Goal: Task Accomplishment & Management: Complete application form

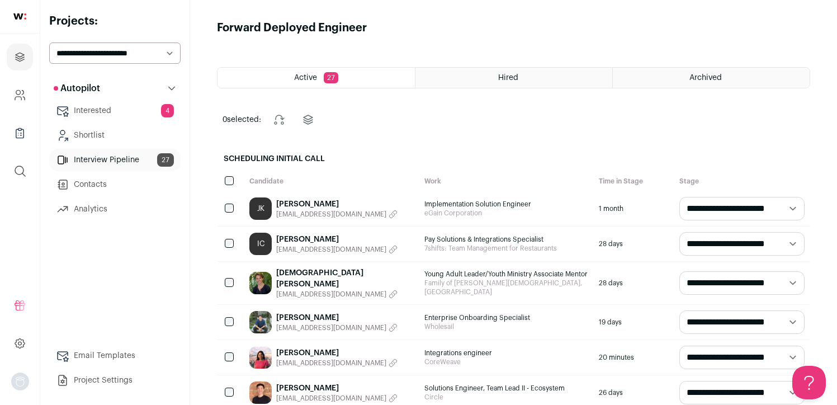
click at [99, 108] on link "Interested 4" at bounding box center [114, 110] width 131 height 22
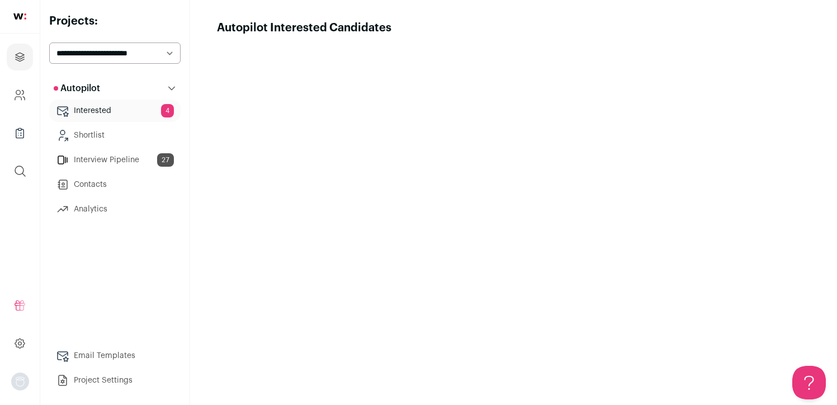
click at [101, 112] on link "Interested 4" at bounding box center [114, 110] width 131 height 22
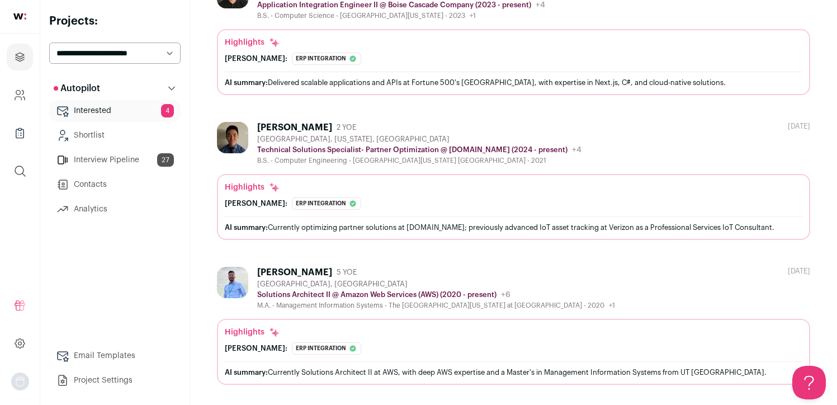
scroll to position [653, 0]
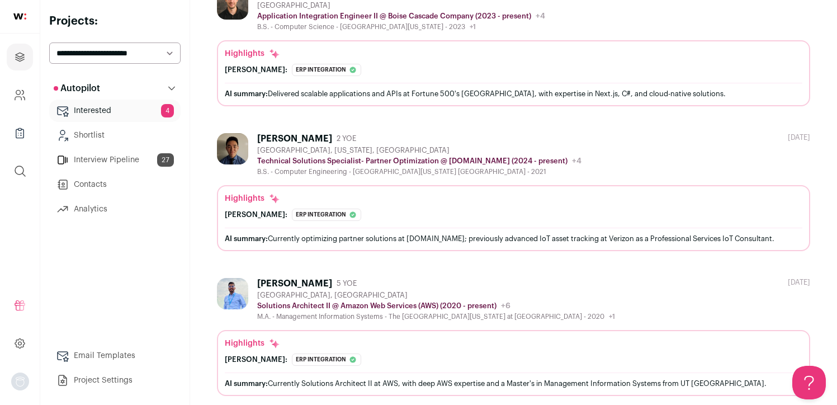
click at [375, 286] on div "[PERSON_NAME] 5 YOE" at bounding box center [436, 283] width 358 height 11
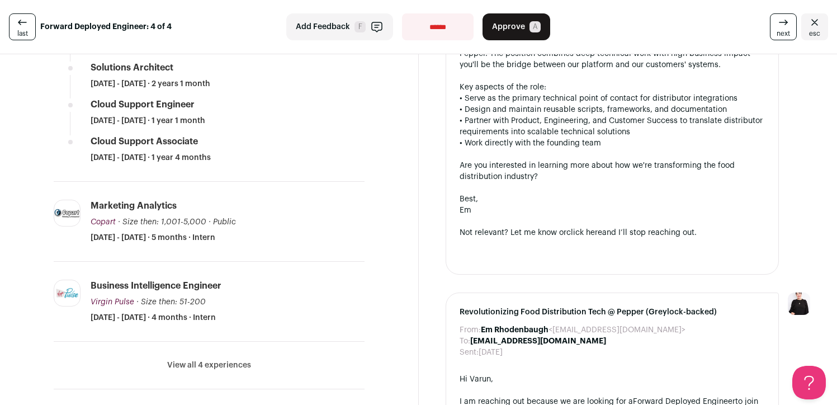
scroll to position [427, 0]
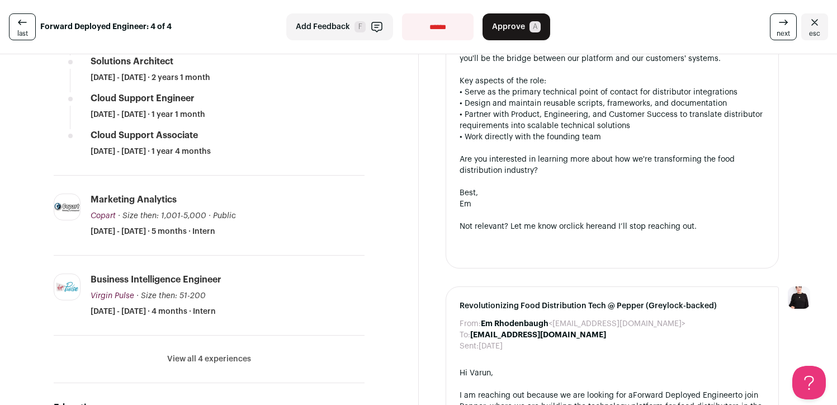
click at [221, 363] on button "View all 4 experiences" at bounding box center [209, 358] width 84 height 11
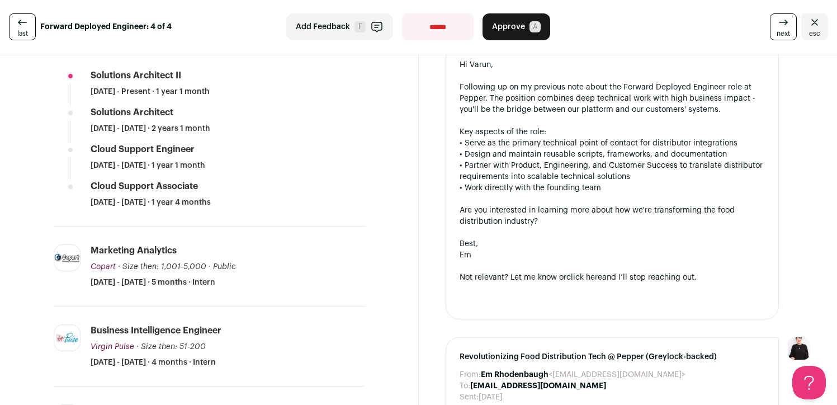
scroll to position [0, 0]
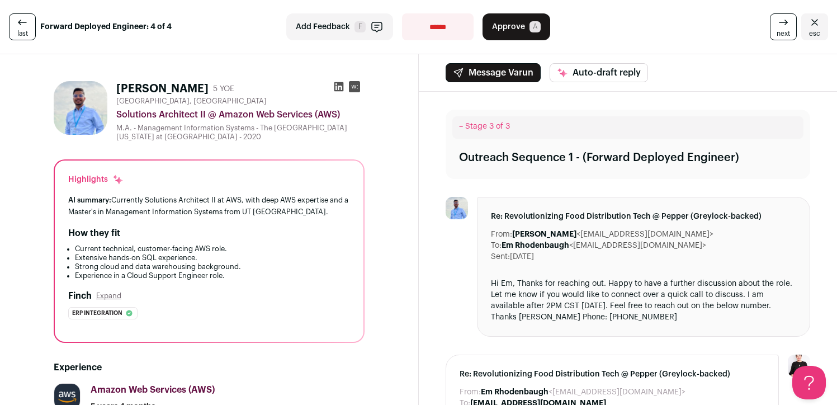
click at [433, 31] on select "**********" at bounding box center [438, 26] width 72 height 27
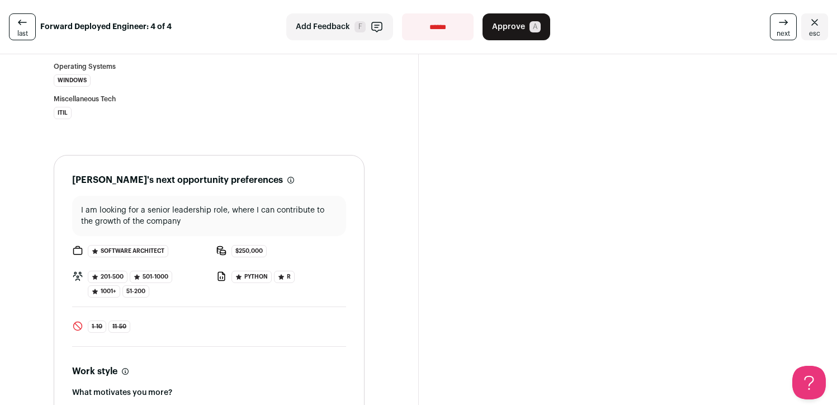
scroll to position [1446, 0]
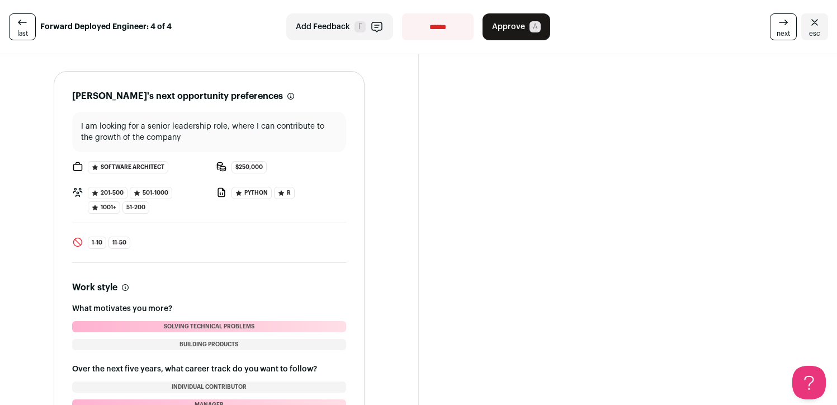
click at [434, 32] on select "**********" at bounding box center [438, 26] width 72 height 27
select select "**********"
click at [402, 13] on select "**********" at bounding box center [438, 26] width 72 height 27
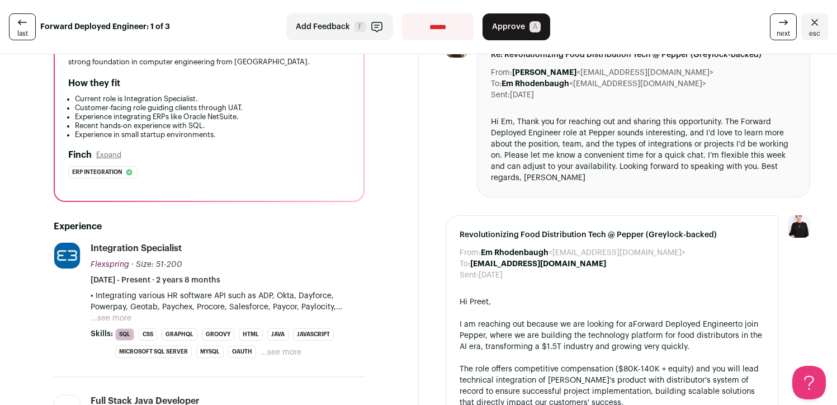
scroll to position [240, 0]
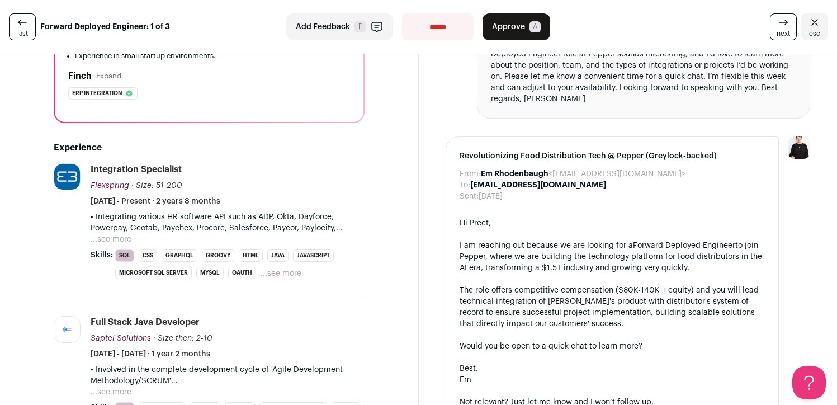
click at [118, 240] on button "...see more" at bounding box center [111, 239] width 41 height 11
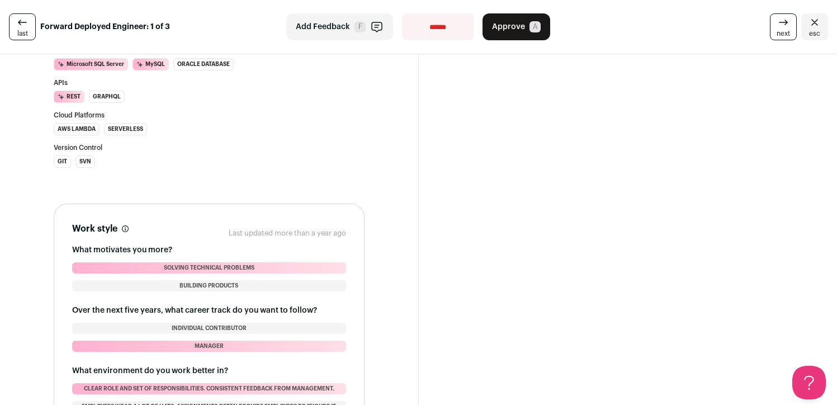
scroll to position [1548, 0]
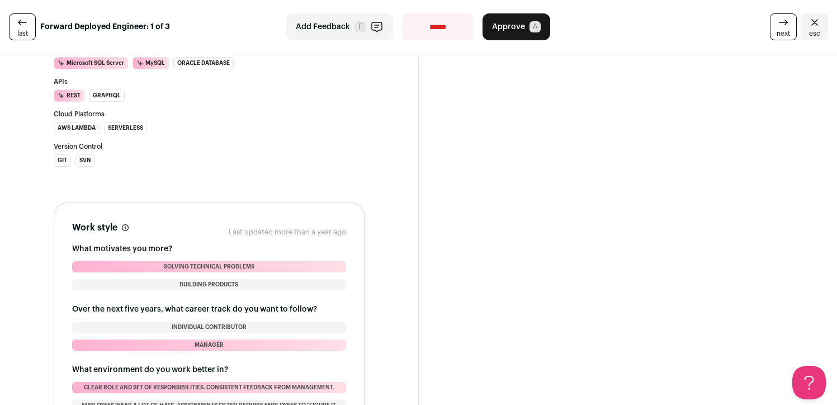
click at [110, 261] on li "Solving technical problems" at bounding box center [209, 266] width 274 height 11
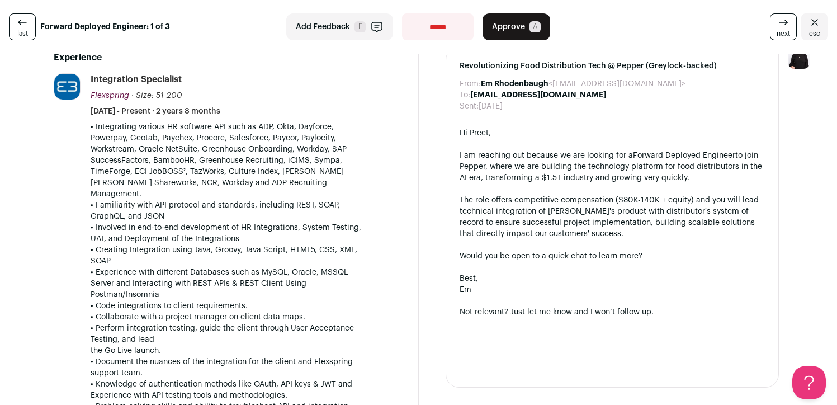
scroll to position [331, 0]
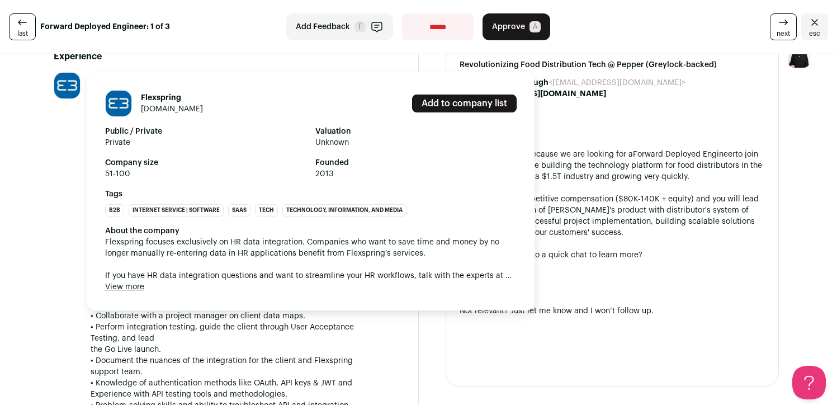
click at [66, 201] on div "Flexspring [DOMAIN_NAME] Add to company list Public / Private Private Valuation…" at bounding box center [68, 281] width 28 height 418
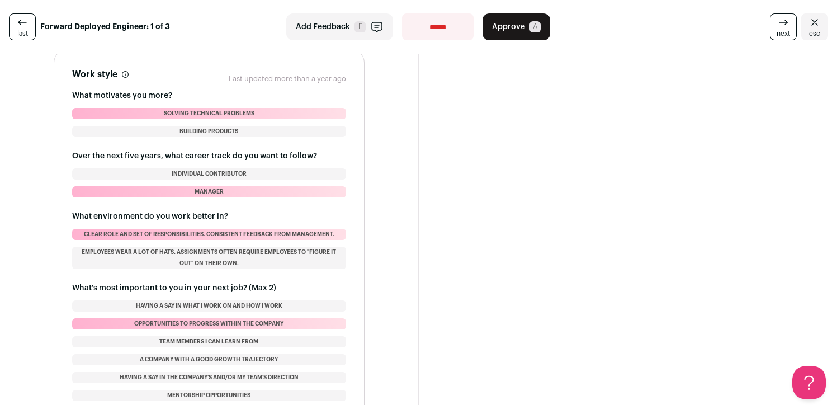
scroll to position [1711, 0]
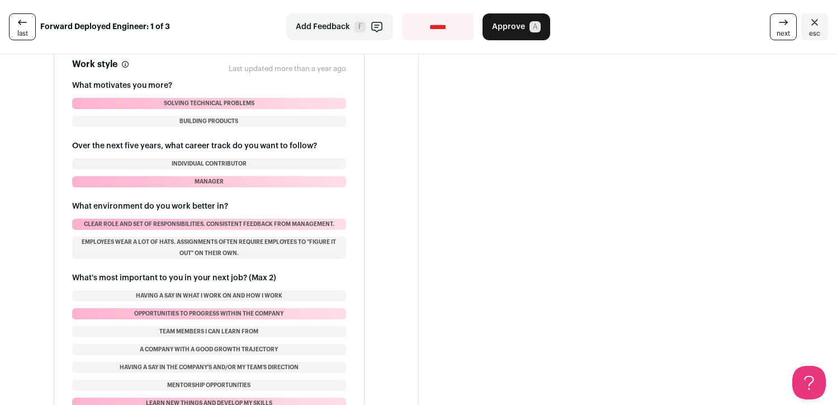
click at [173, 236] on li "Employees wear a lot of hats. Assignments often require employees to "figure it…" at bounding box center [209, 247] width 274 height 22
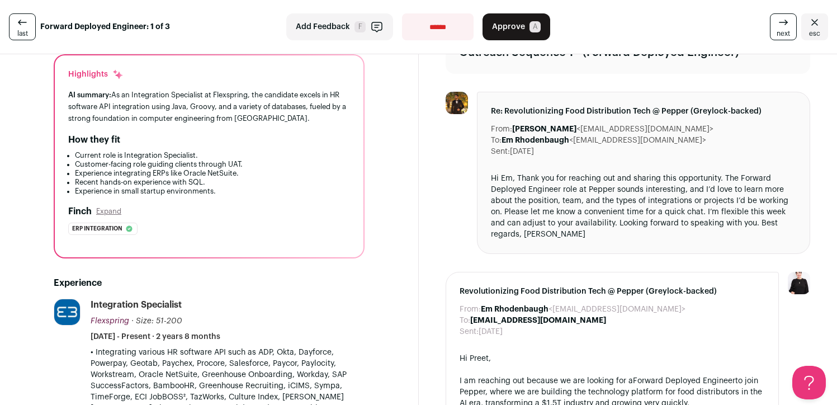
scroll to position [0, 0]
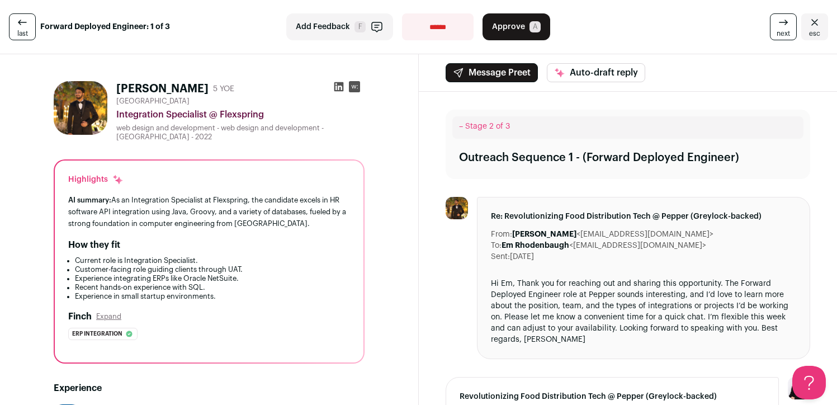
click at [18, 26] on icon at bounding box center [22, 22] width 13 height 13
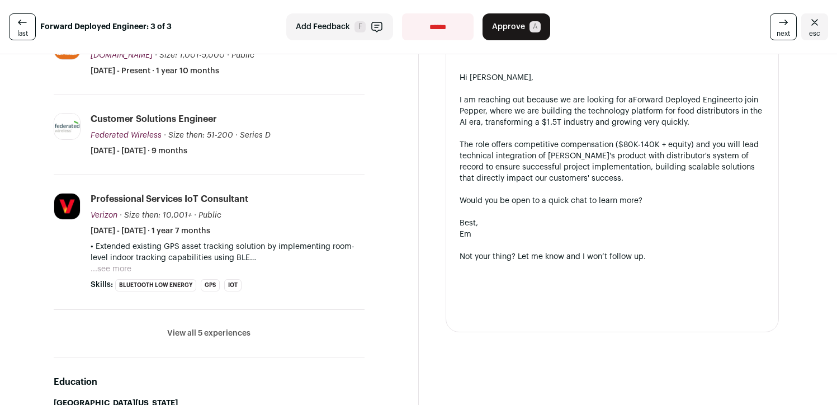
scroll to position [362, 0]
click at [224, 329] on button "View all 5 experiences" at bounding box center [208, 334] width 83 height 11
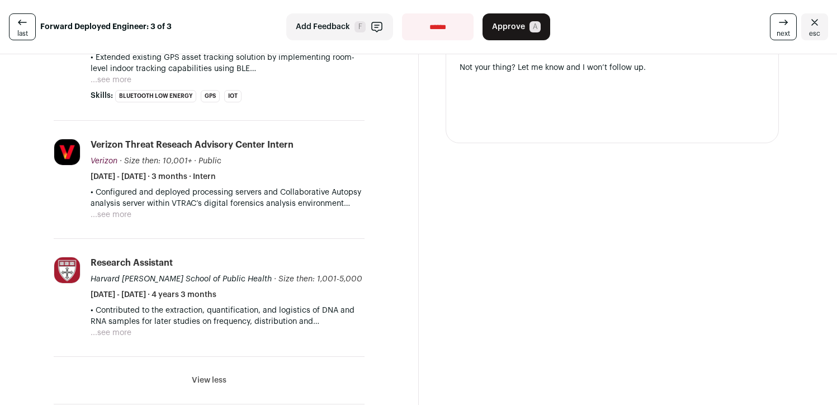
scroll to position [553, 0]
click at [116, 327] on button "...see more" at bounding box center [111, 331] width 41 height 11
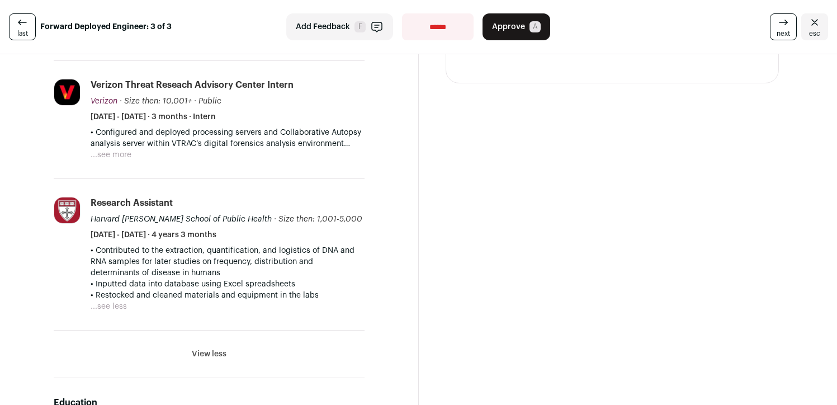
scroll to position [639, 0]
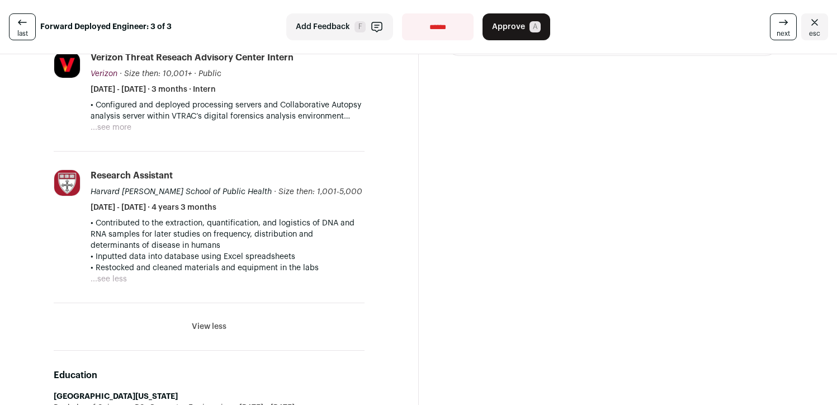
drag, startPoint x: 91, startPoint y: 193, endPoint x: 241, endPoint y: 196, distance: 149.8
click at [241, 196] on div "Harvard T.H. Chan School of Public Health" at bounding box center [181, 191] width 181 height 11
copy span "Harvard T.H. Chan School of Public Health"
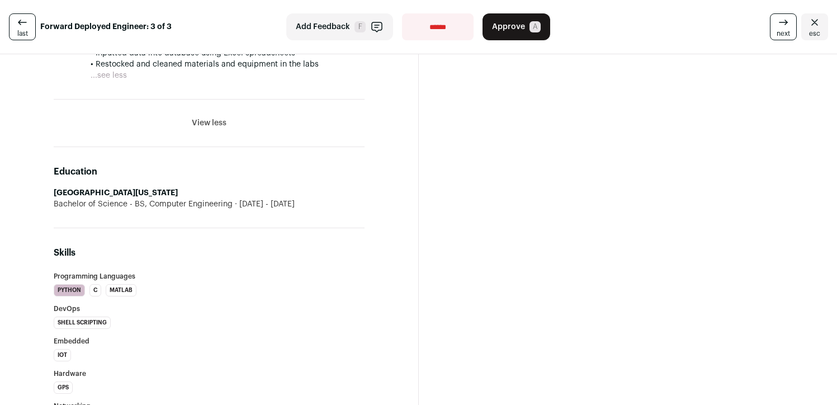
scroll to position [845, 0]
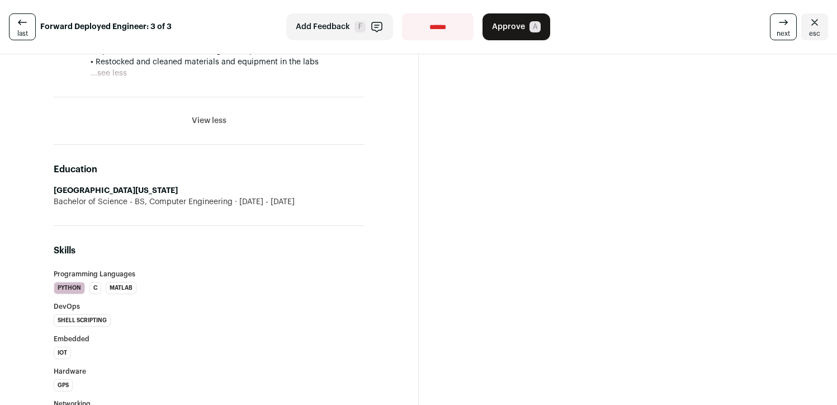
click at [108, 207] on div "Bachelor of Science - BS, Computer Engineering 2017 - 2021" at bounding box center [209, 201] width 311 height 11
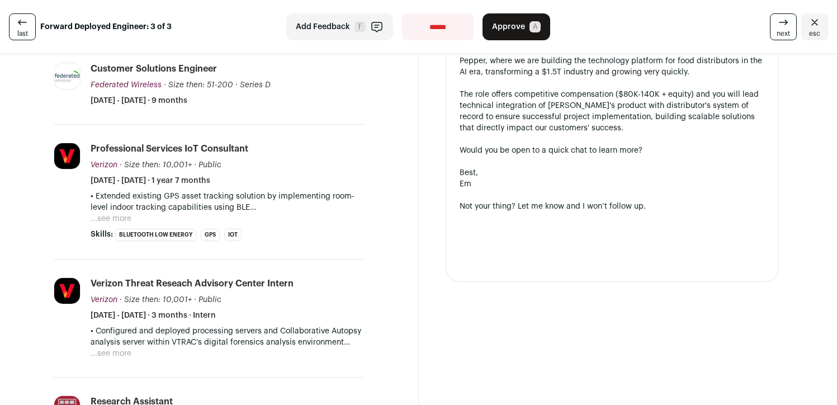
scroll to position [312, 0]
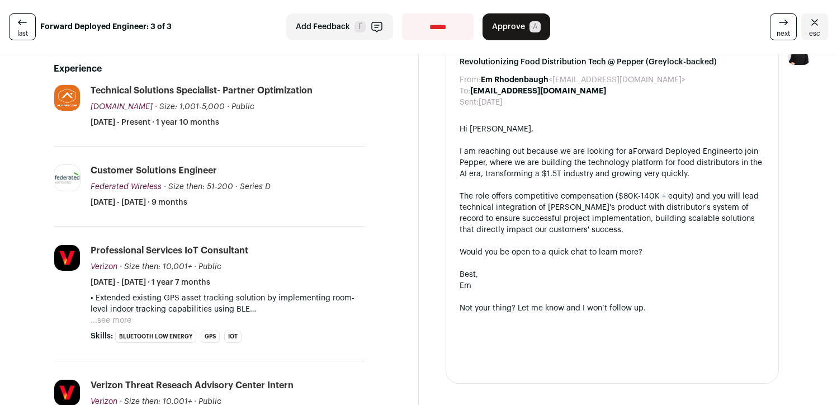
click at [118, 316] on button "...see more" at bounding box center [111, 320] width 41 height 11
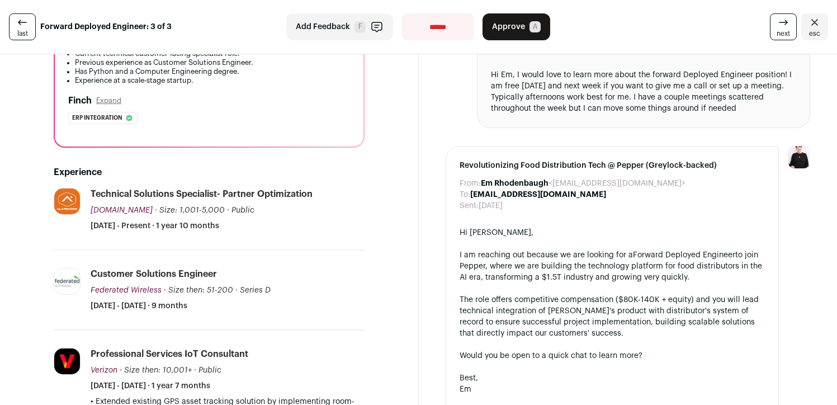
scroll to position [209, 0]
click at [137, 239] on li "Alarm.com alarm.com Add to company list Public / Private Public Company size 1,…" at bounding box center [209, 218] width 311 height 62
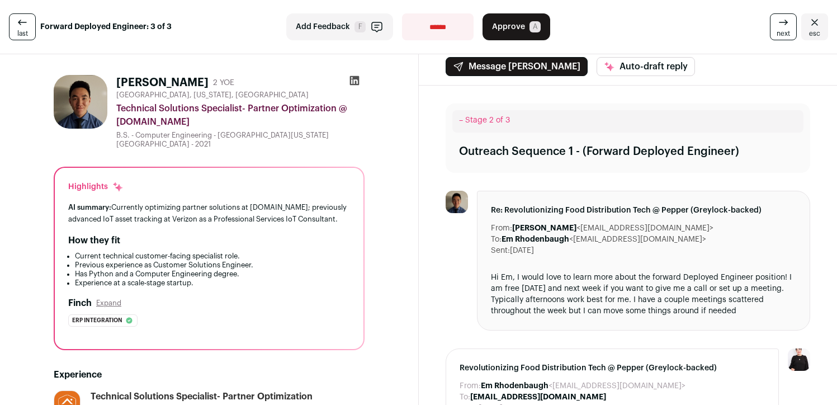
scroll to position [4, 0]
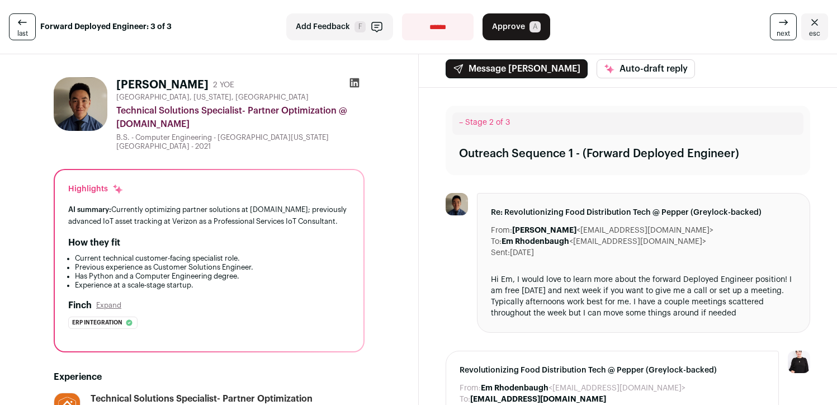
click at [433, 26] on select "**********" at bounding box center [438, 26] width 72 height 27
select select "**********"
click at [402, 13] on select "**********" at bounding box center [438, 26] width 72 height 27
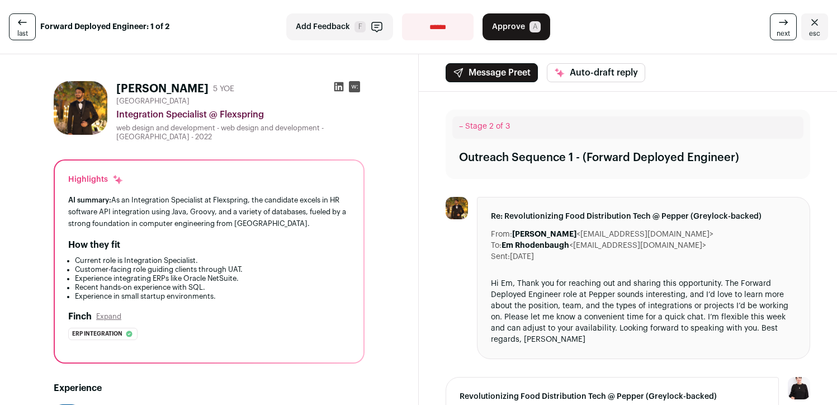
click at [31, 26] on link "last" at bounding box center [22, 26] width 27 height 27
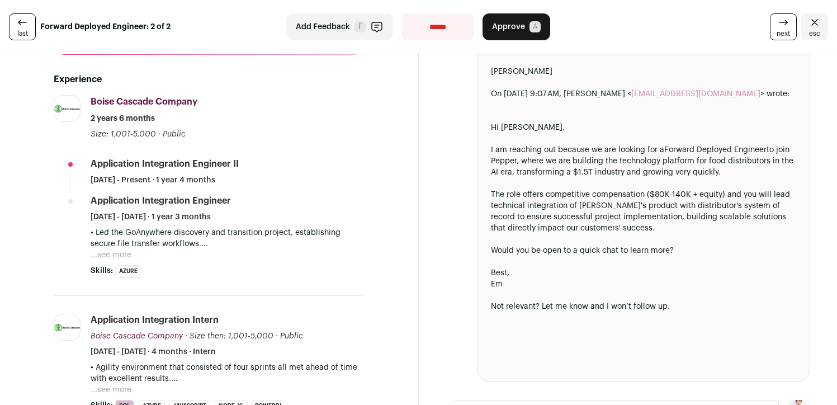
scroll to position [315, 0]
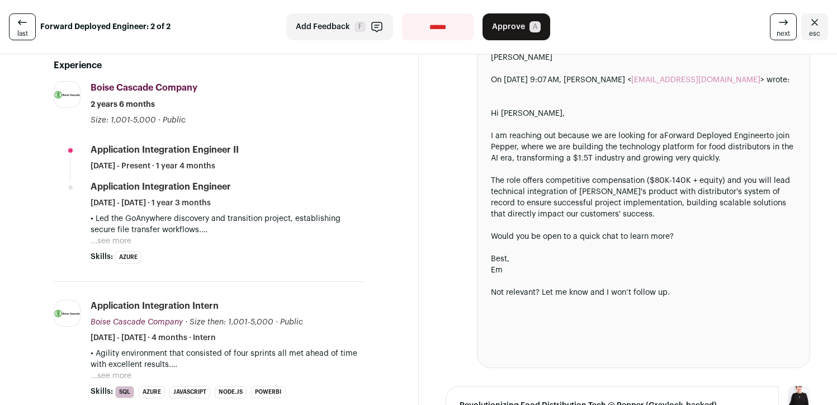
click at [103, 239] on button "...see more" at bounding box center [111, 240] width 41 height 11
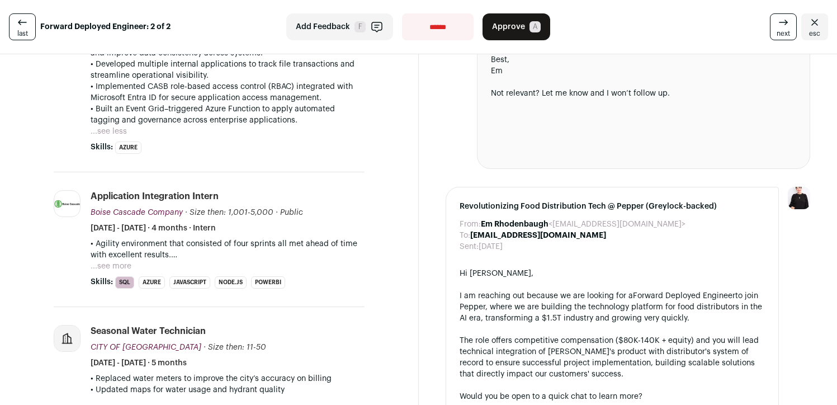
scroll to position [516, 0]
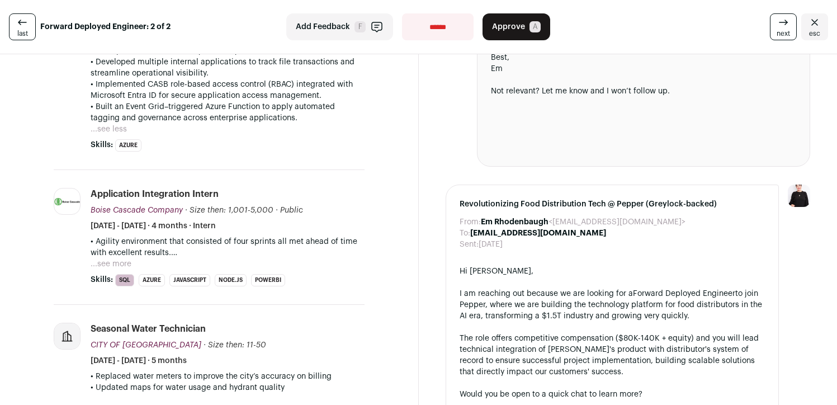
click at [112, 259] on button "...see more" at bounding box center [111, 263] width 41 height 11
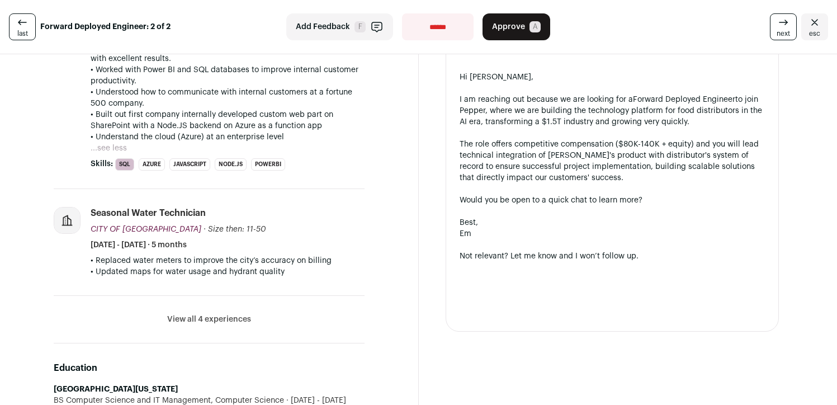
scroll to position [712, 0]
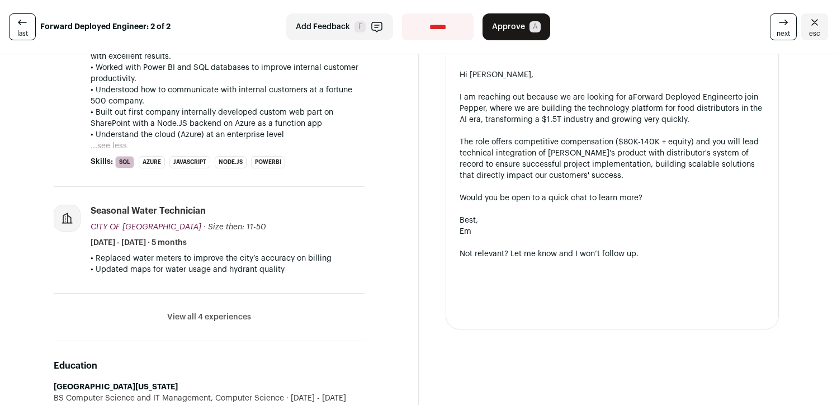
click at [210, 324] on li "View all 4 experiences View less" at bounding box center [209, 316] width 311 height 47
click at [208, 311] on button "View all 4 experiences" at bounding box center [209, 316] width 84 height 11
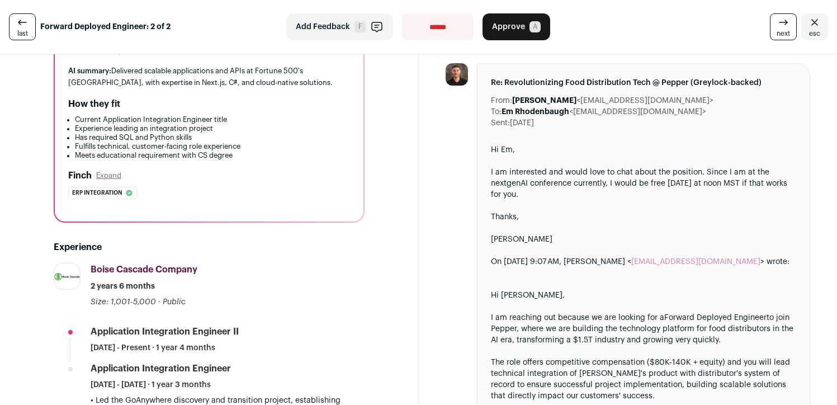
scroll to position [0, 0]
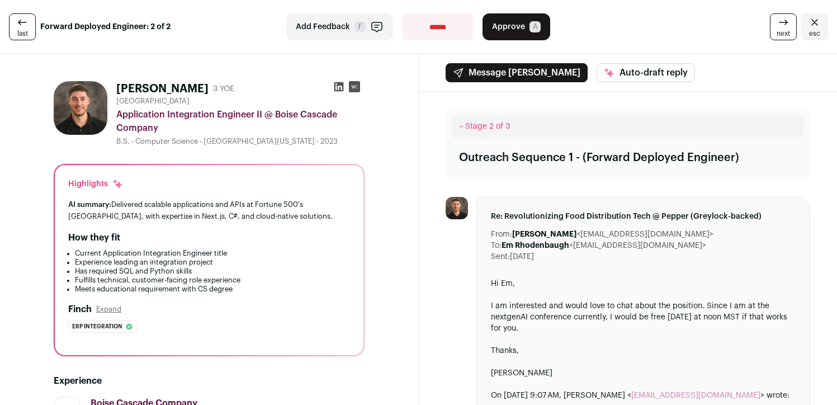
click at [496, 24] on span "Approve" at bounding box center [508, 26] width 33 height 11
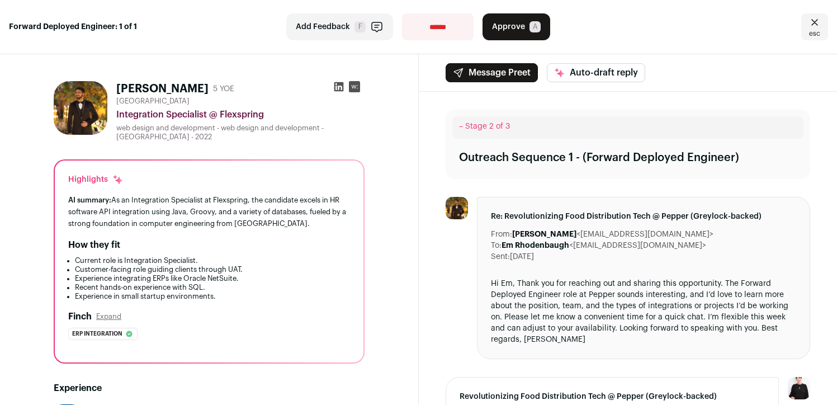
click at [424, 23] on select "**********" at bounding box center [438, 26] width 72 height 27
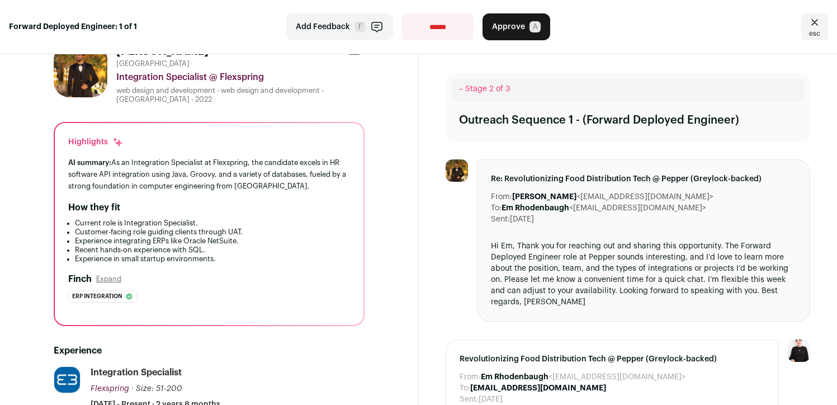
scroll to position [40, 0]
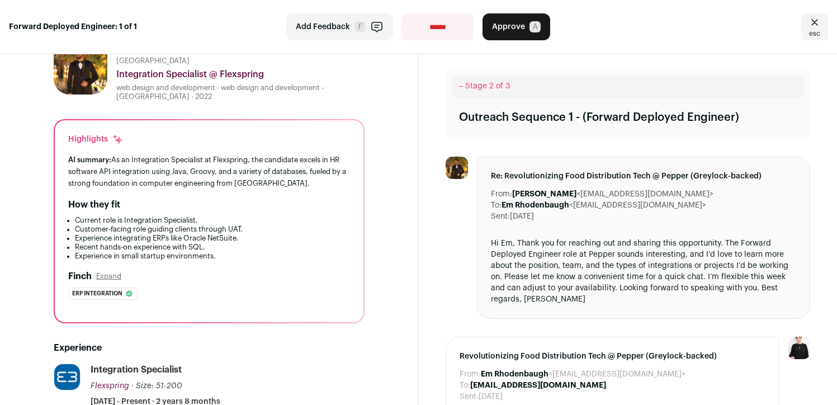
click at [117, 276] on button "Expand" at bounding box center [108, 276] width 25 height 9
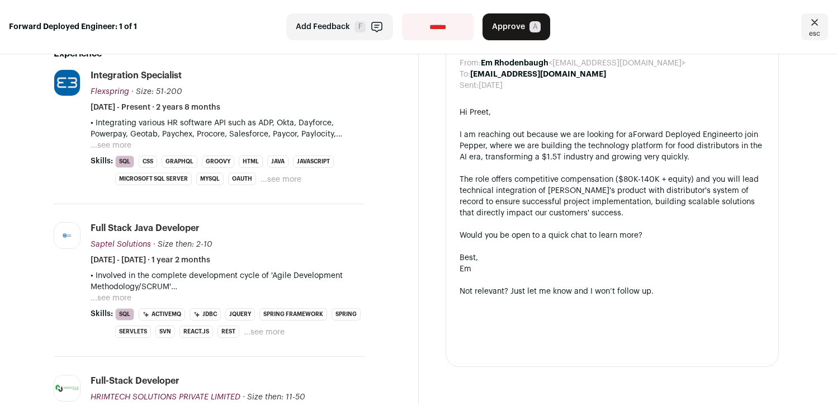
scroll to position [0, 0]
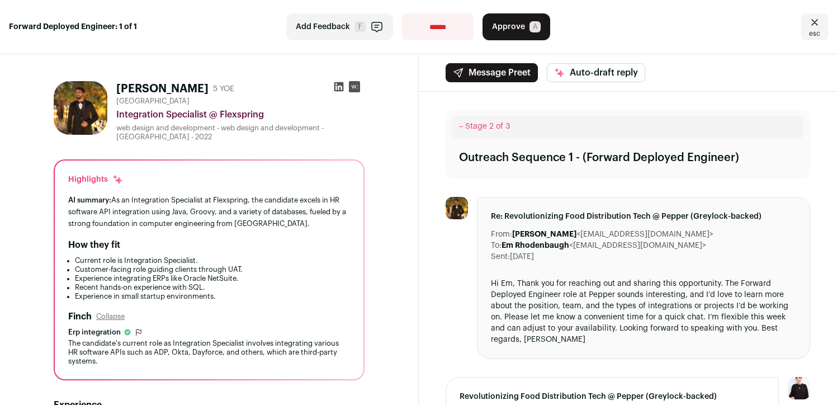
click at [427, 31] on select "**********" at bounding box center [438, 26] width 72 height 27
select select "**********"
click at [402, 13] on select "**********" at bounding box center [438, 26] width 72 height 27
